Goal: Transaction & Acquisition: Purchase product/service

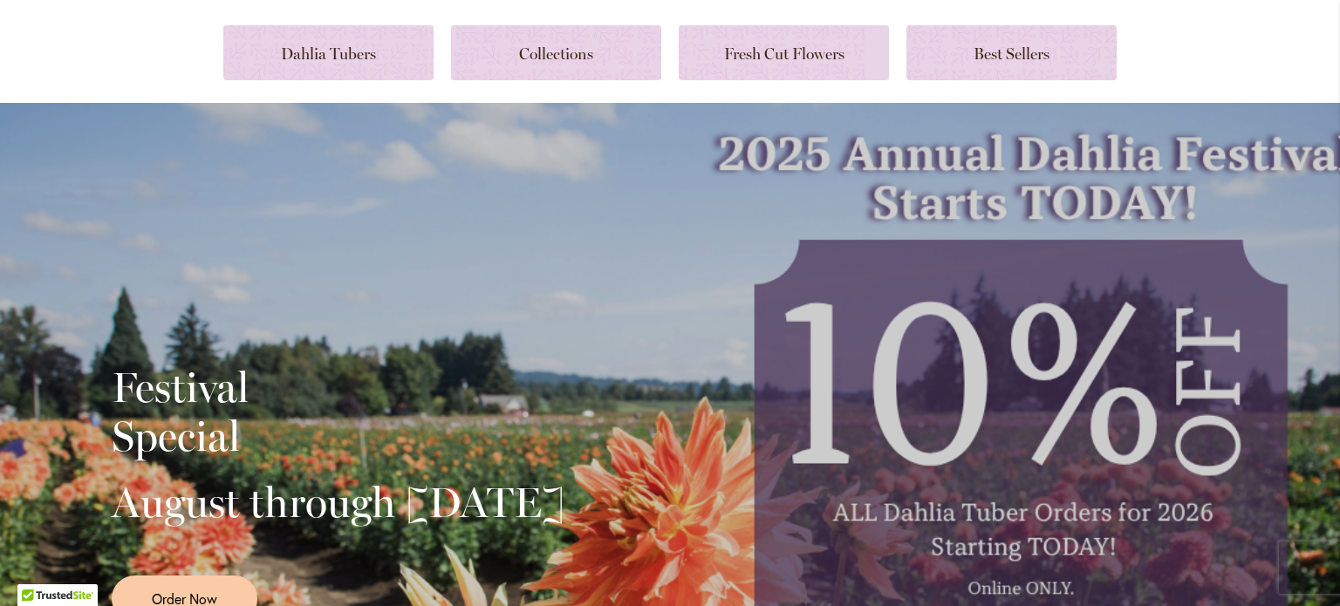
scroll to position [100, 0]
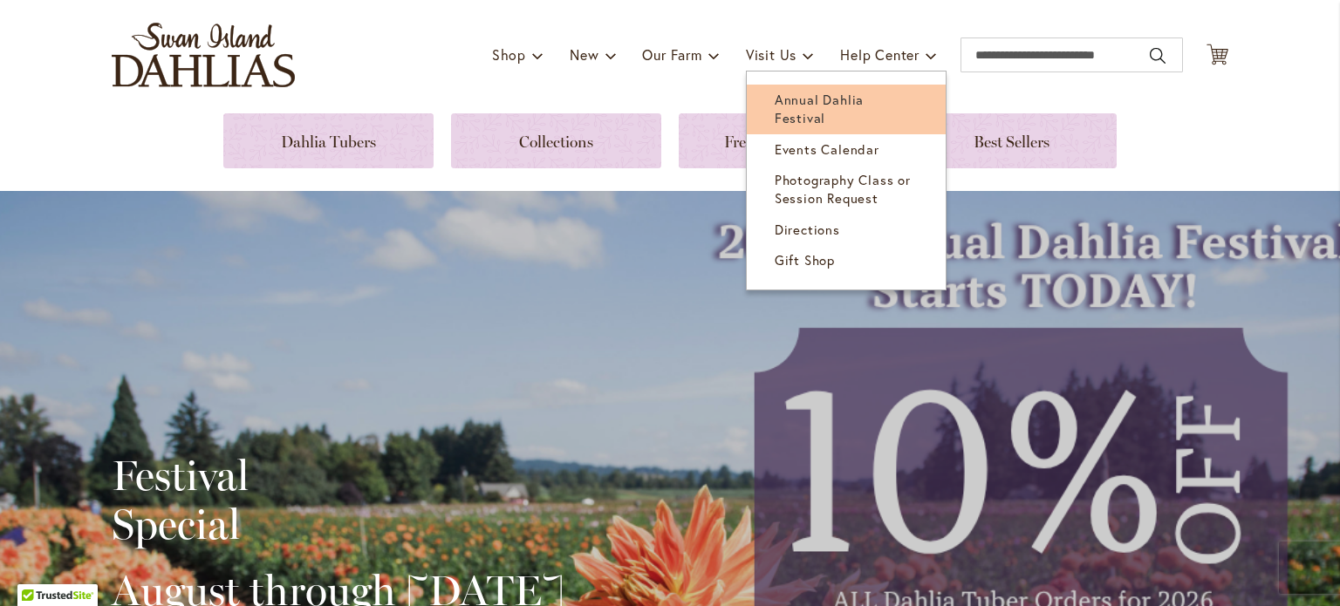
click at [834, 98] on span "Annual Dahlia Festival" at bounding box center [819, 109] width 89 height 36
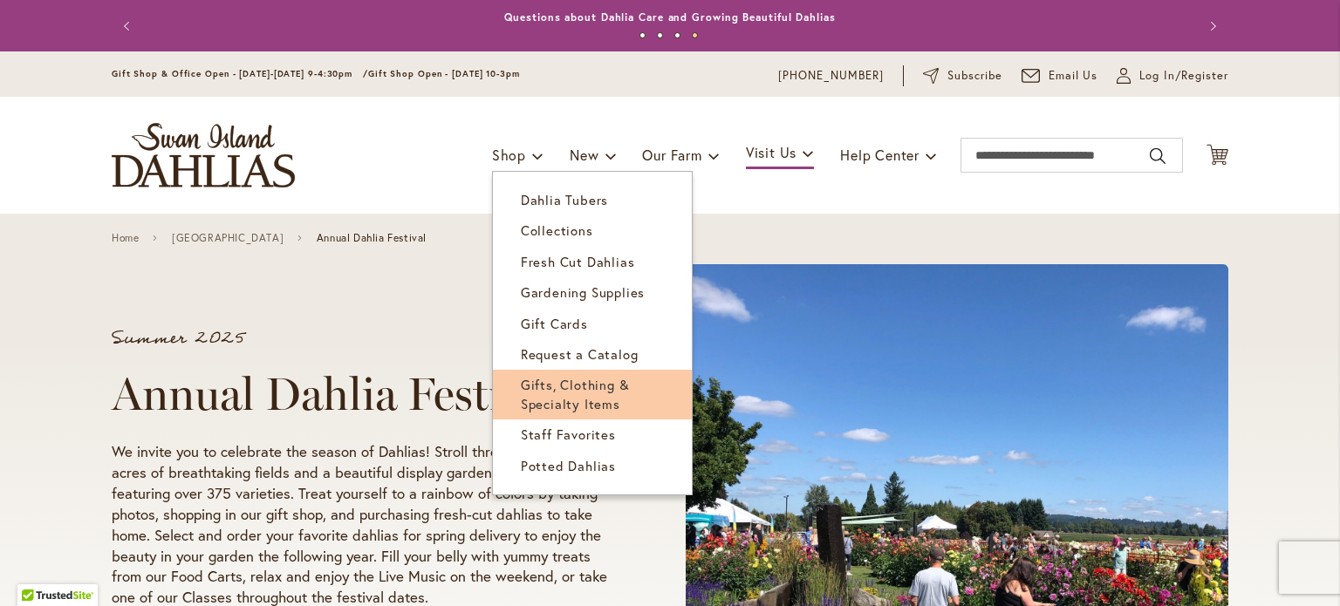
click at [583, 378] on span "Gifts, Clothing & Specialty Items" at bounding box center [575, 394] width 109 height 36
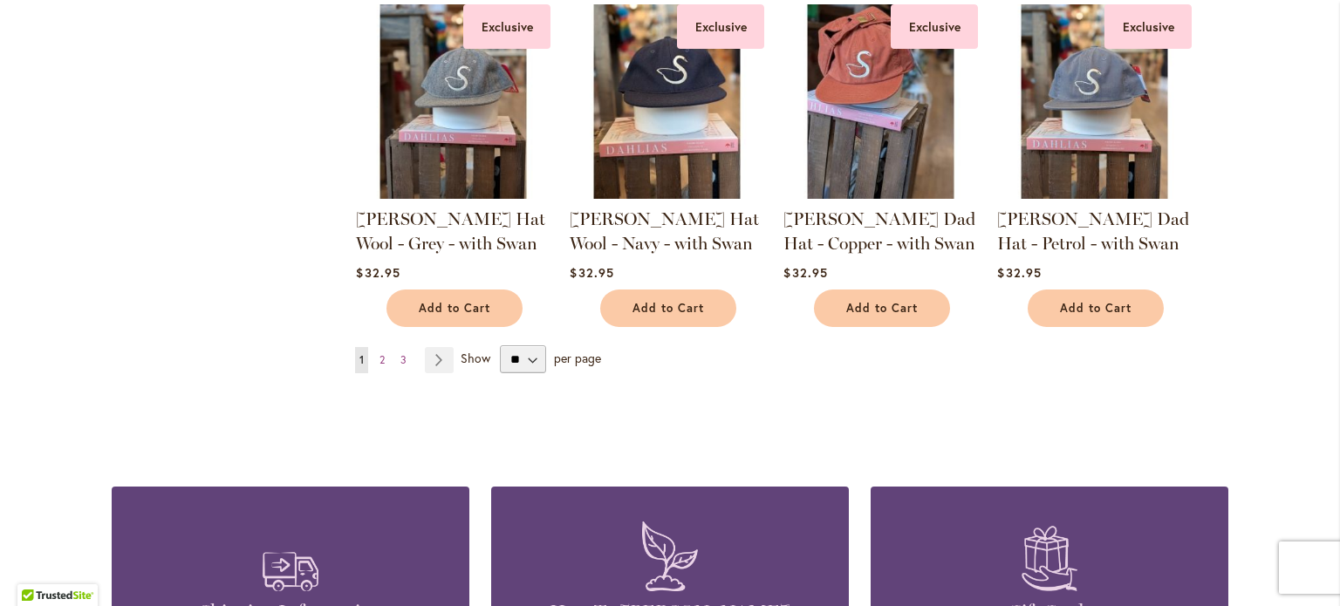
scroll to position [1474, 0]
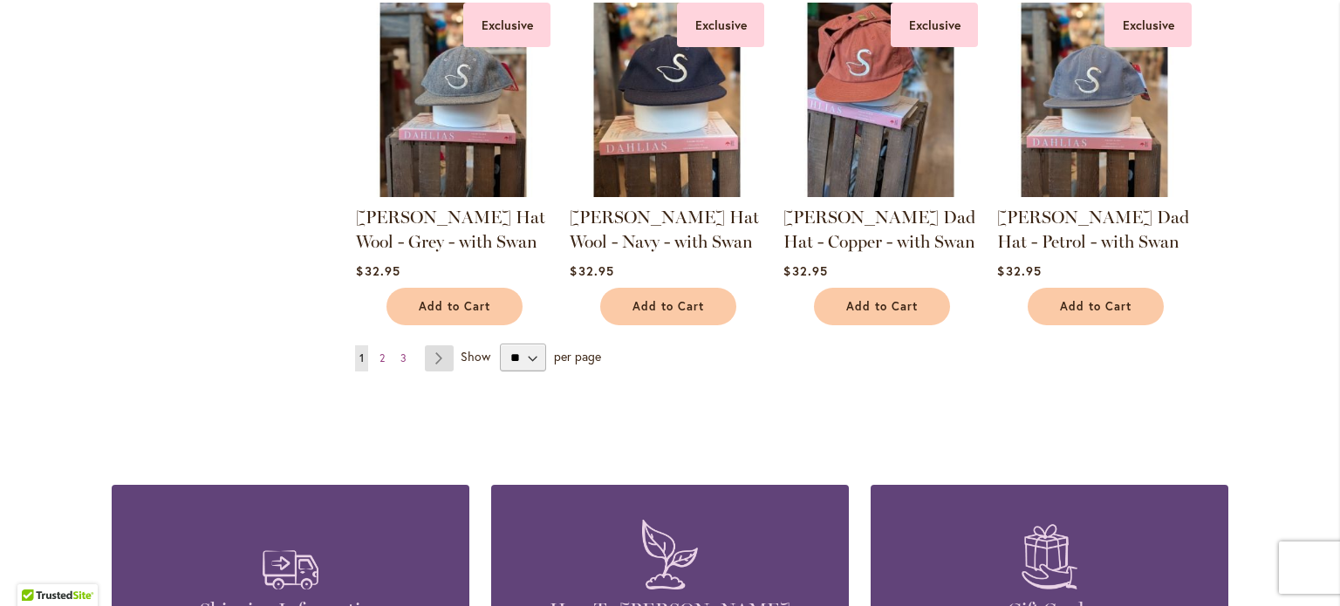
click at [428, 351] on link "Page Next" at bounding box center [439, 358] width 29 height 26
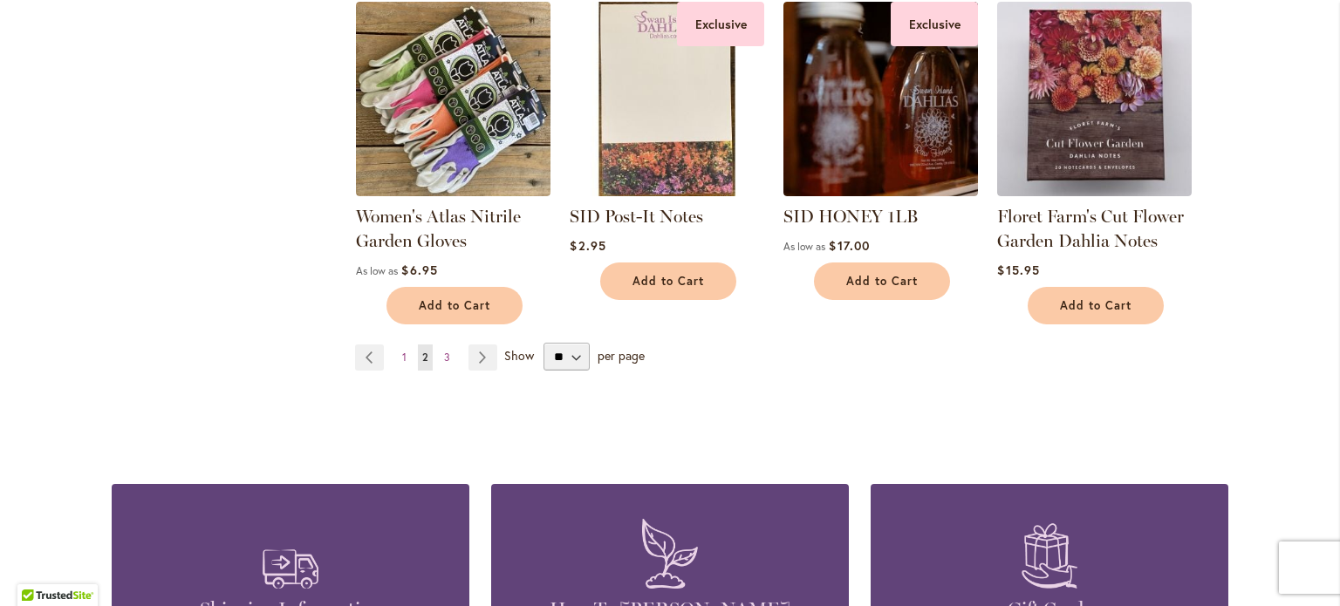
scroll to position [1481, 0]
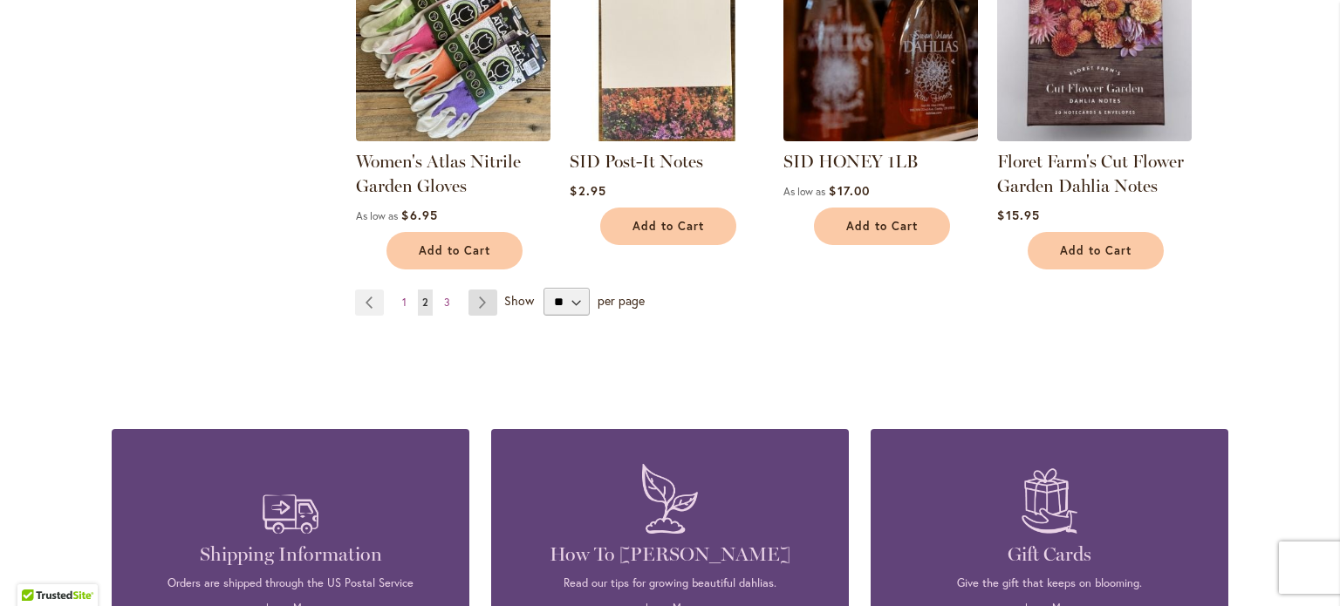
click at [477, 296] on link "Page Next" at bounding box center [482, 303] width 29 height 26
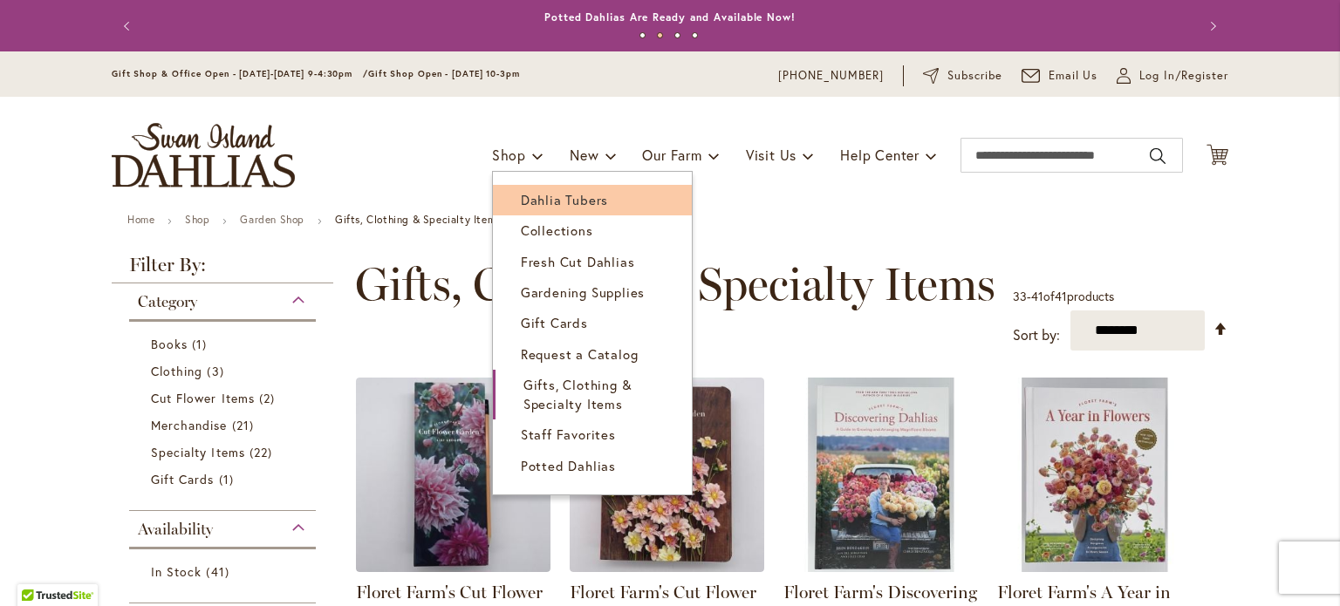
click at [521, 196] on span "Dahlia Tubers" at bounding box center [564, 199] width 87 height 17
